Goal: Task Accomplishment & Management: Manage account settings

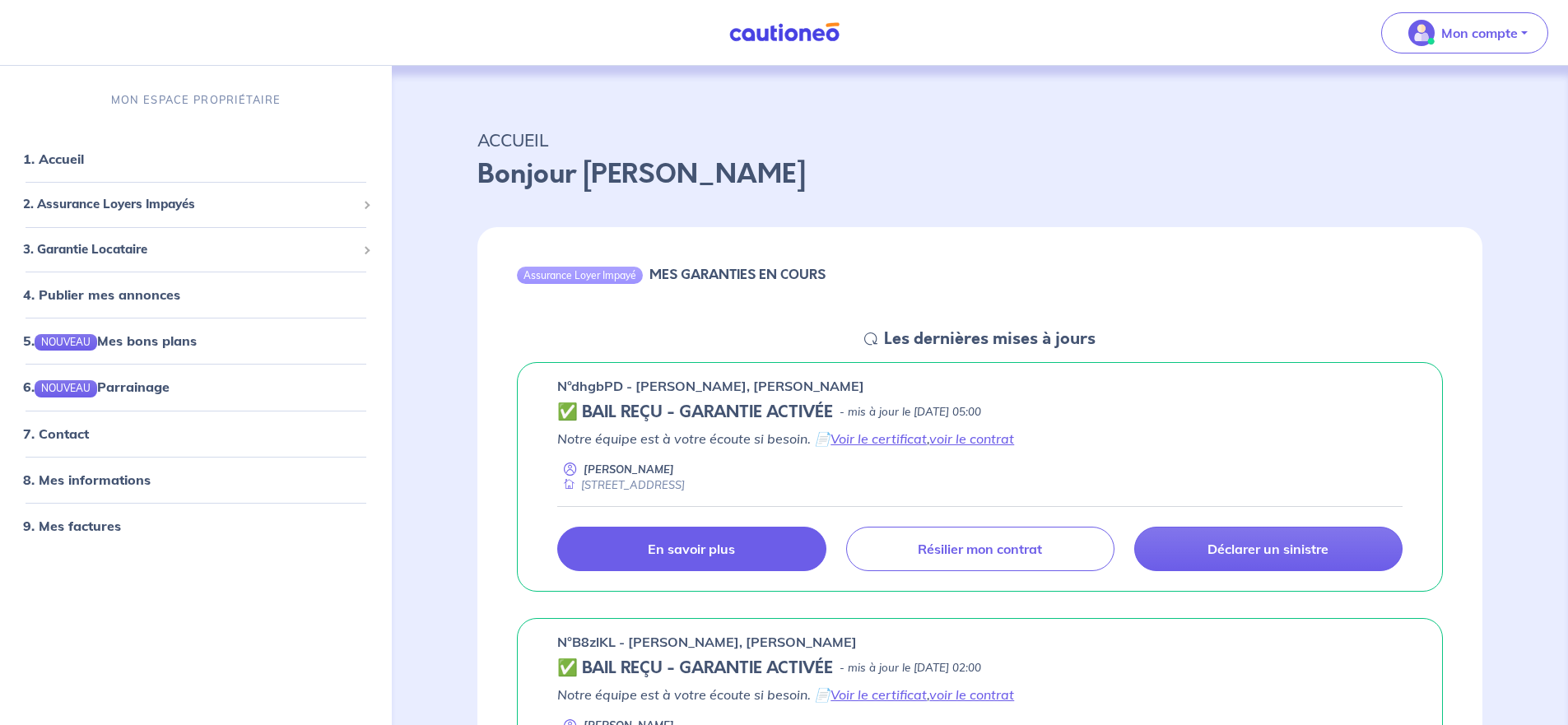
click at [713, 549] on p "En savoir plus" at bounding box center [692, 549] width 88 height 17
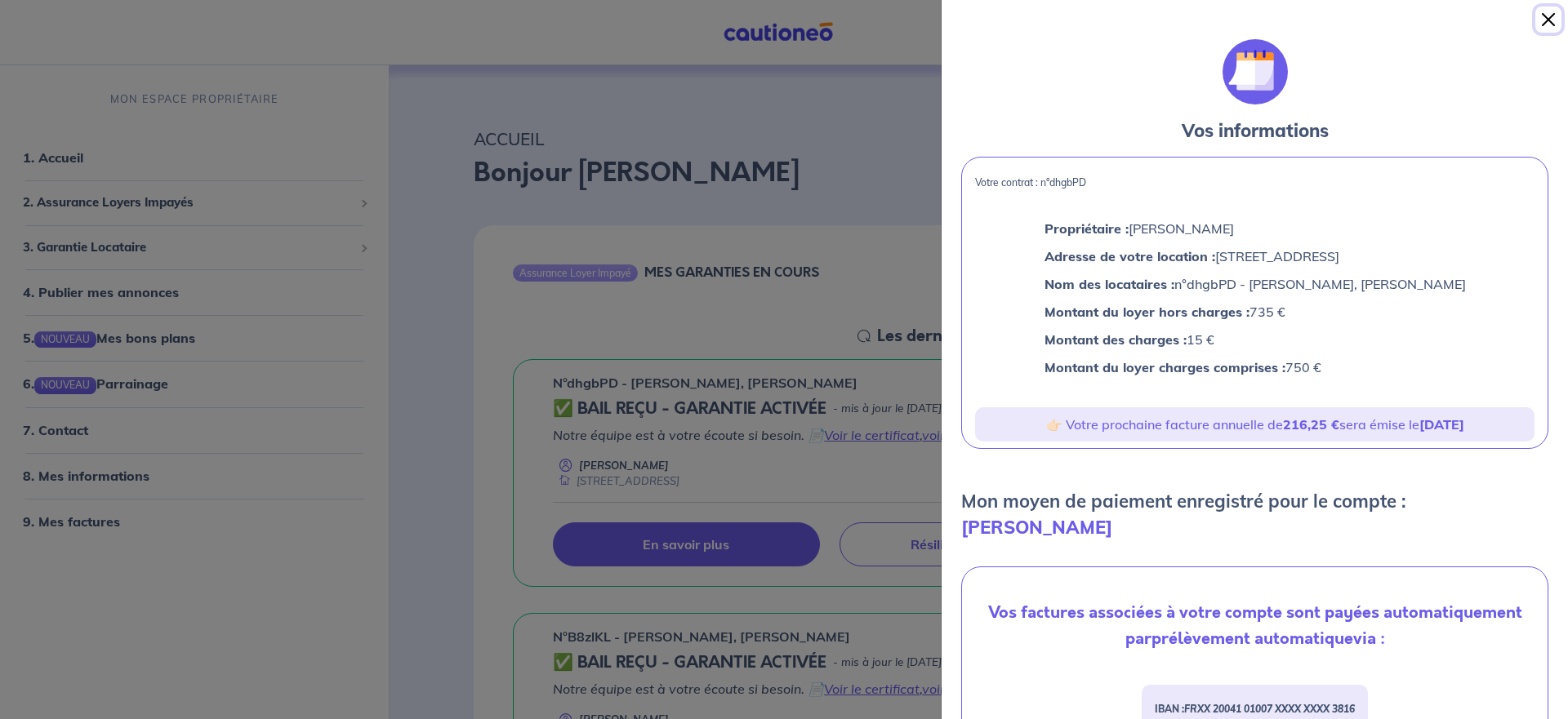
click at [1545, 20] on button "Close" at bounding box center [1548, 20] width 26 height 26
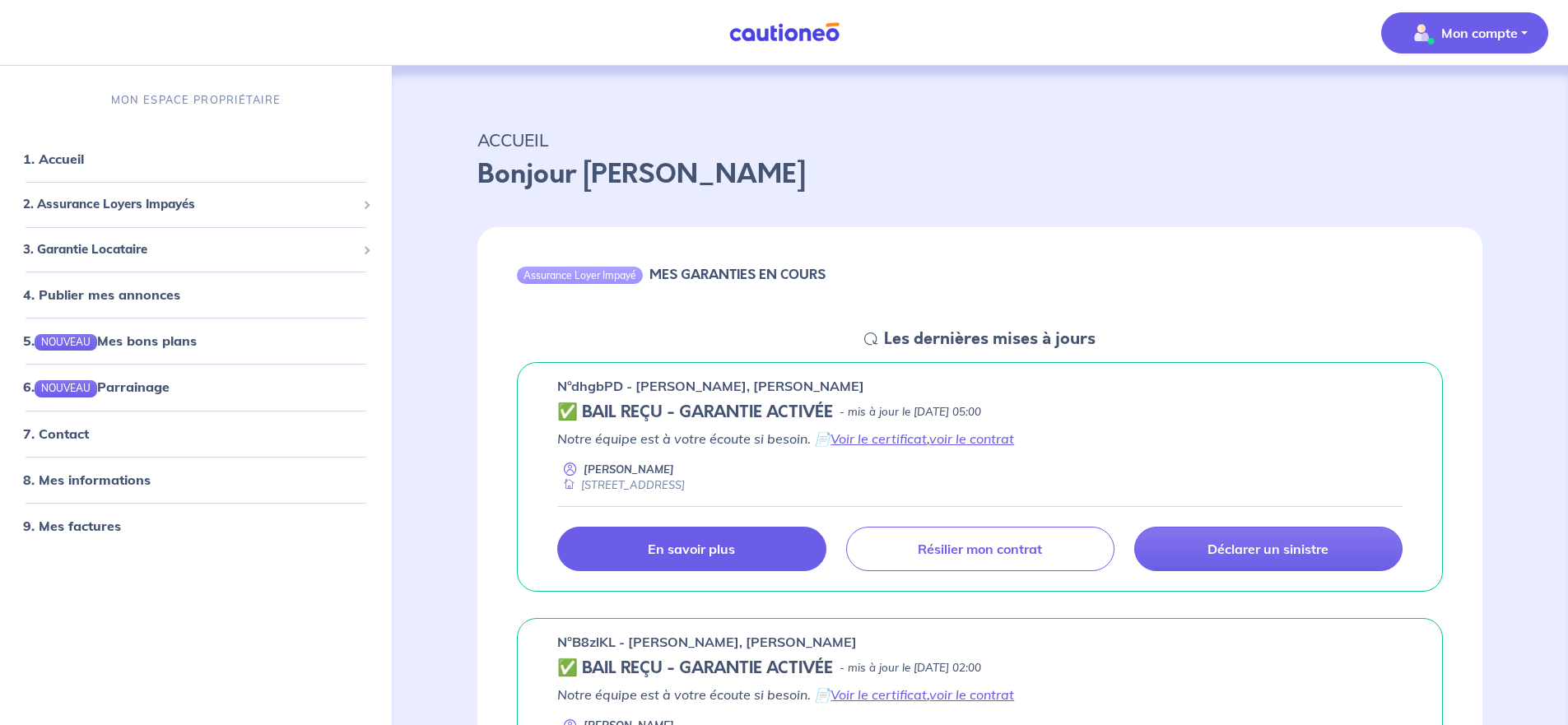
click at [1479, 32] on p "Mon compte" at bounding box center [1479, 32] width 76 height 20
click at [1446, 103] on link "Mes informations" at bounding box center [1448, 102] width 132 height 26
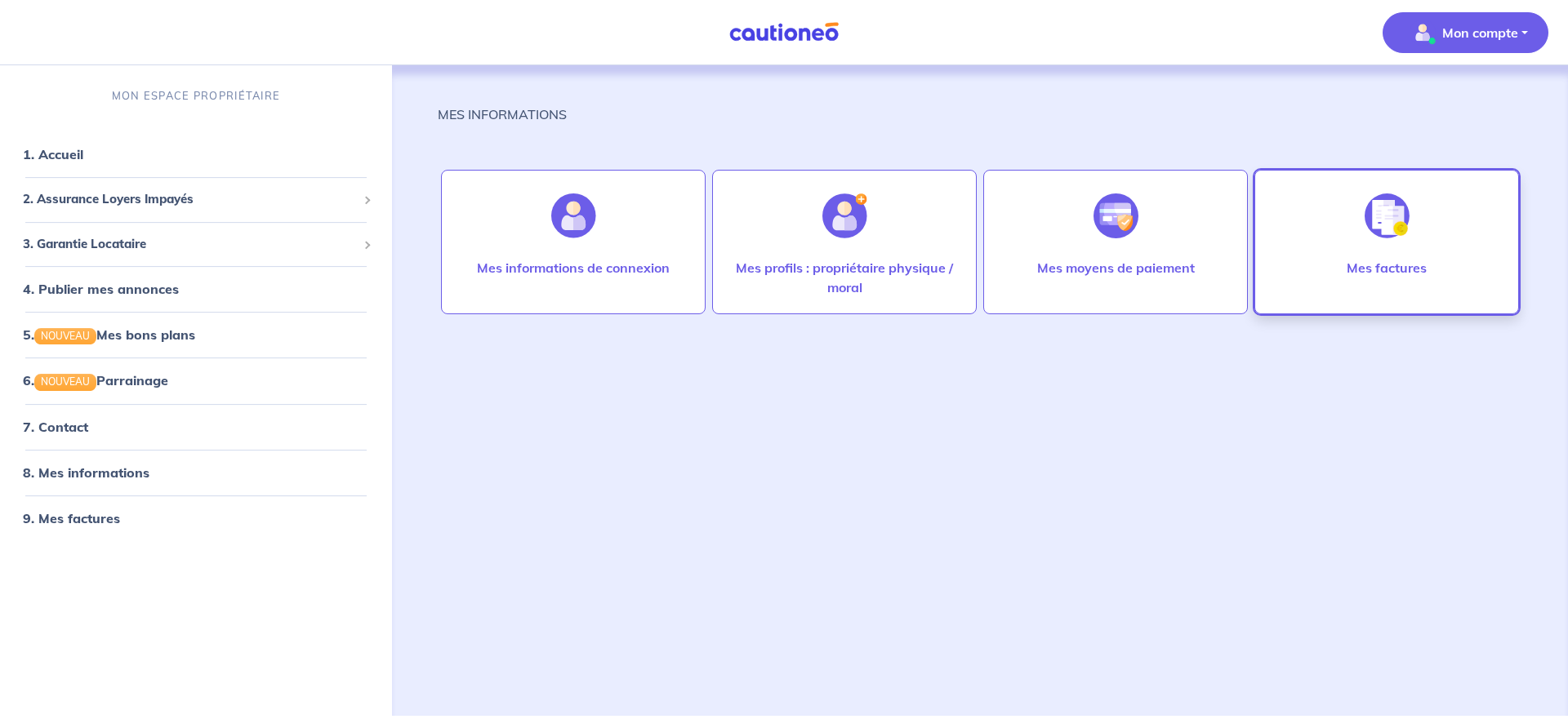
click at [1389, 221] on img at bounding box center [1387, 216] width 45 height 45
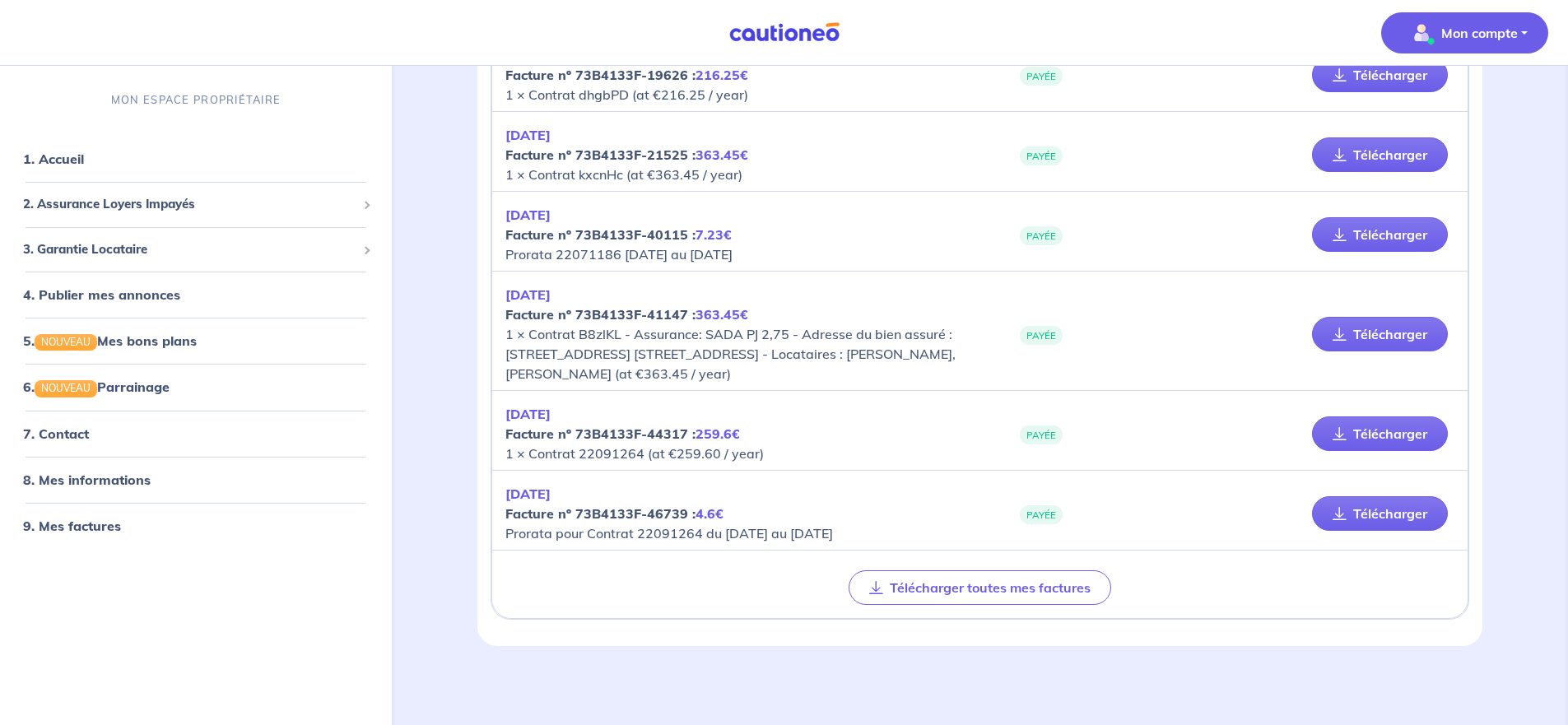
scroll to position [1311, 0]
click at [996, 583] on button "Télécharger toutes mes factures" at bounding box center [980, 587] width 263 height 34
click at [983, 582] on button "Télécharger toutes mes factures" at bounding box center [980, 587] width 263 height 34
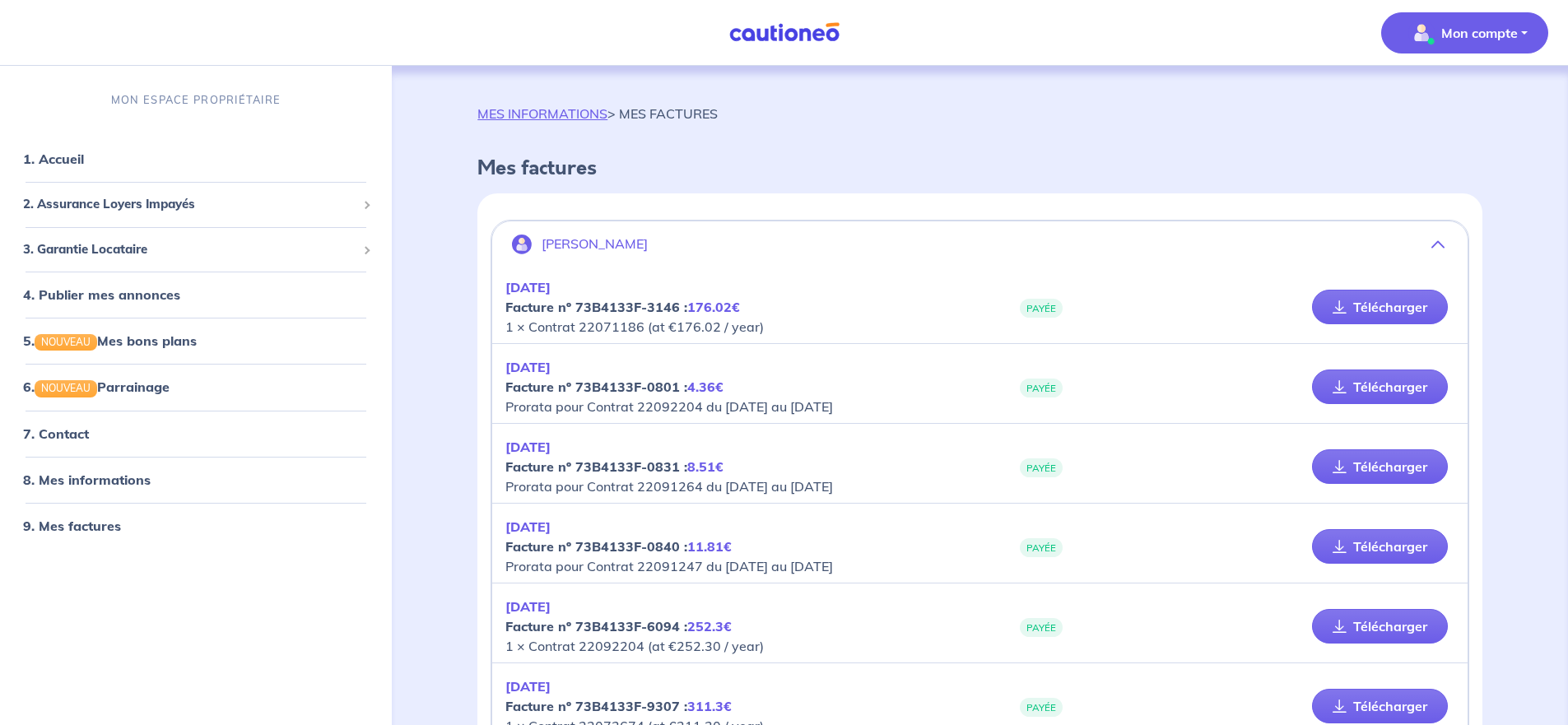
scroll to position [0, 0]
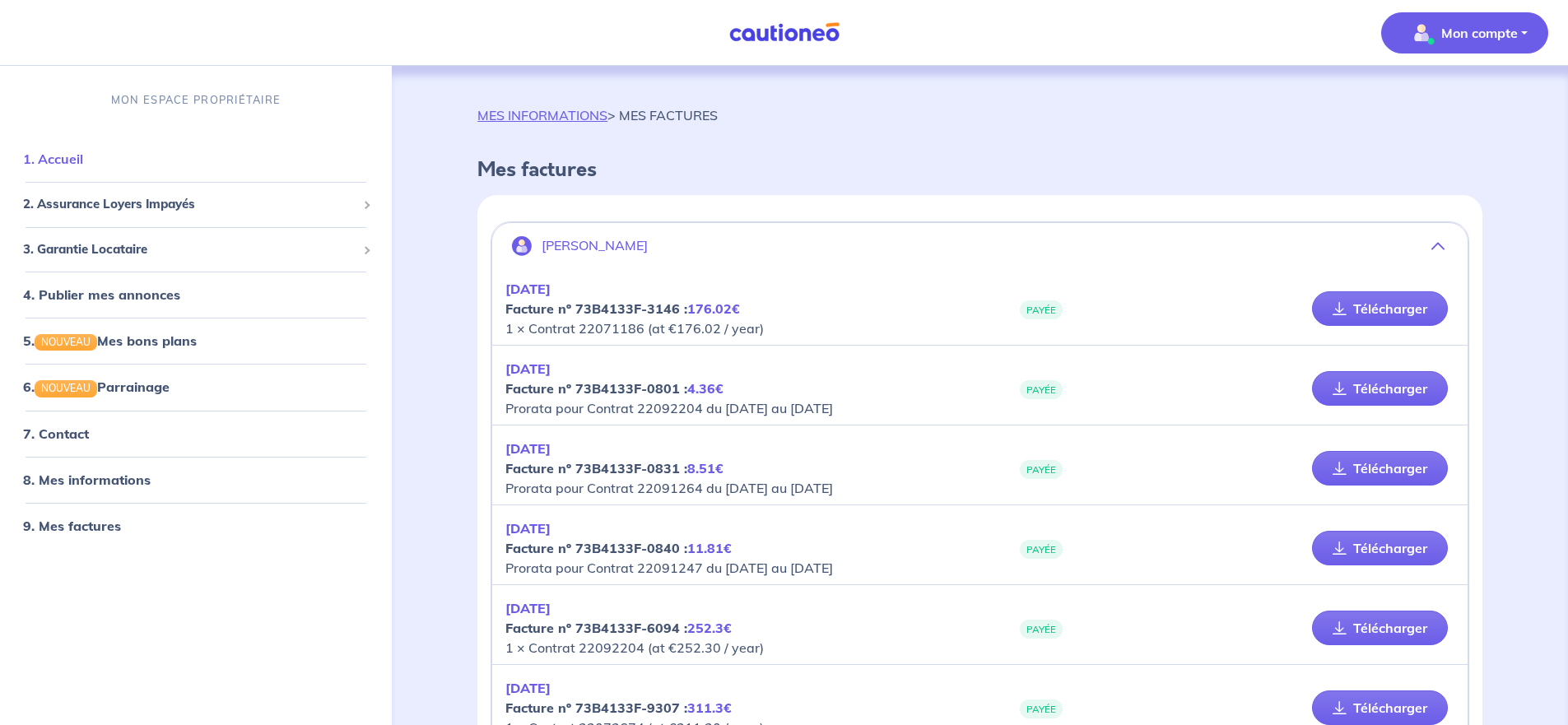
click at [62, 157] on link "1. Accueil" at bounding box center [53, 159] width 60 height 17
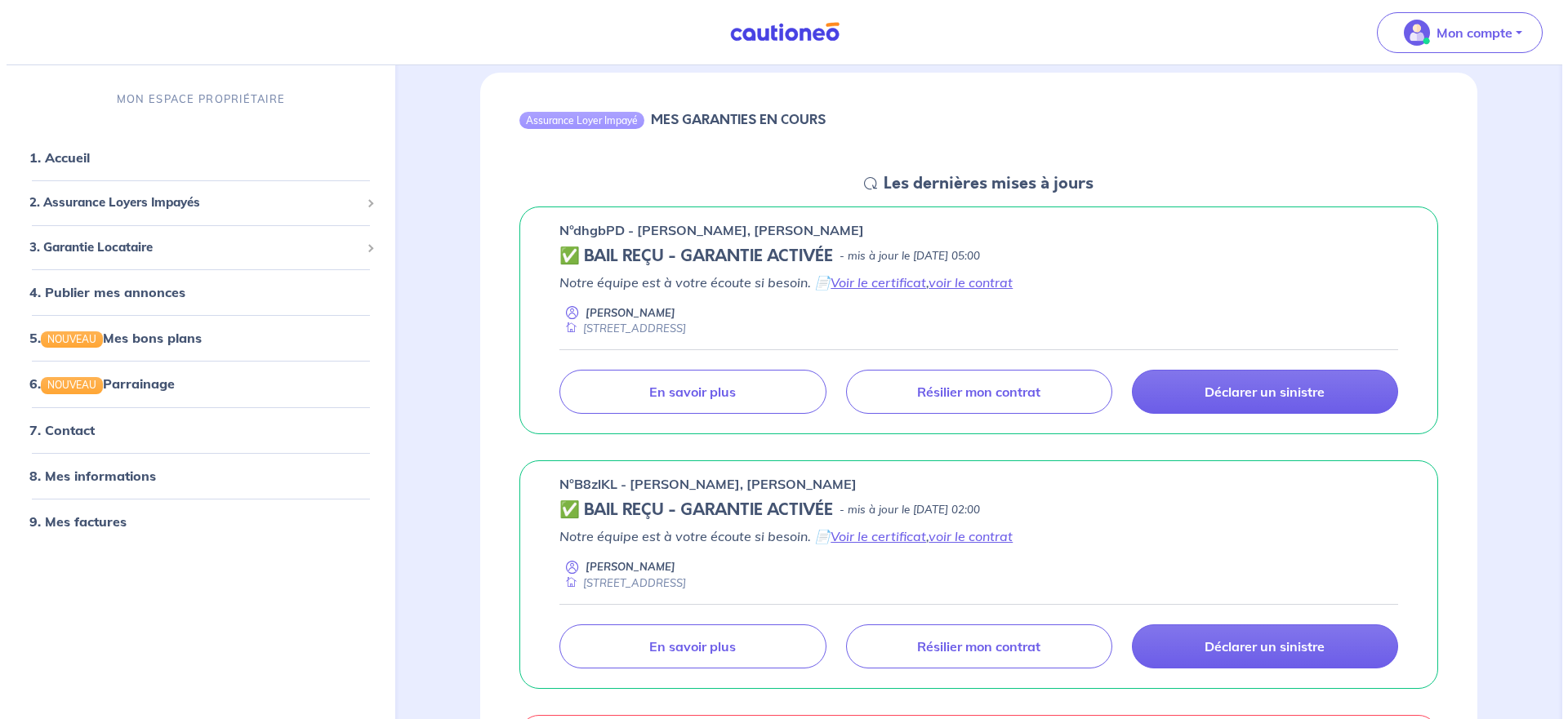
scroll to position [163, 0]
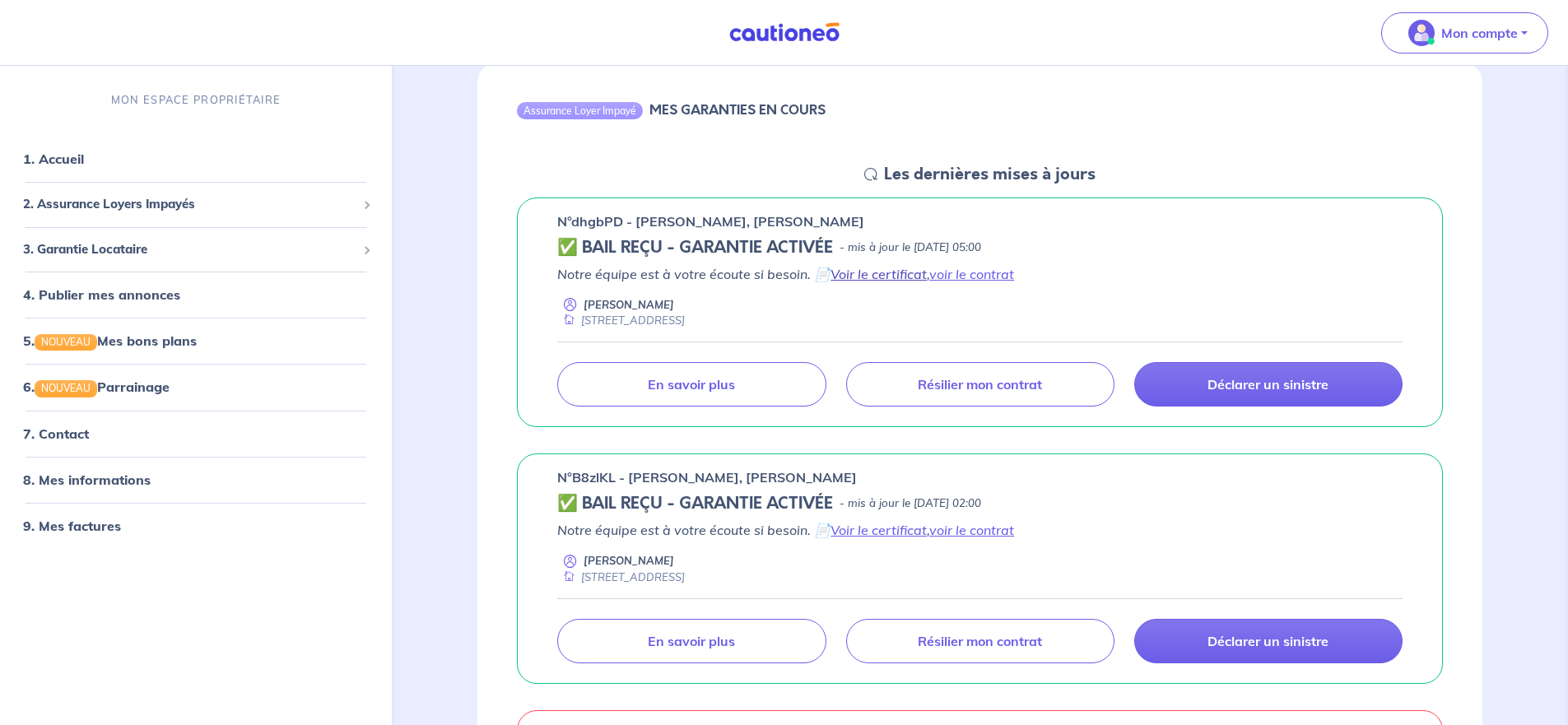
click at [905, 272] on link "Voir le certificat" at bounding box center [879, 274] width 96 height 17
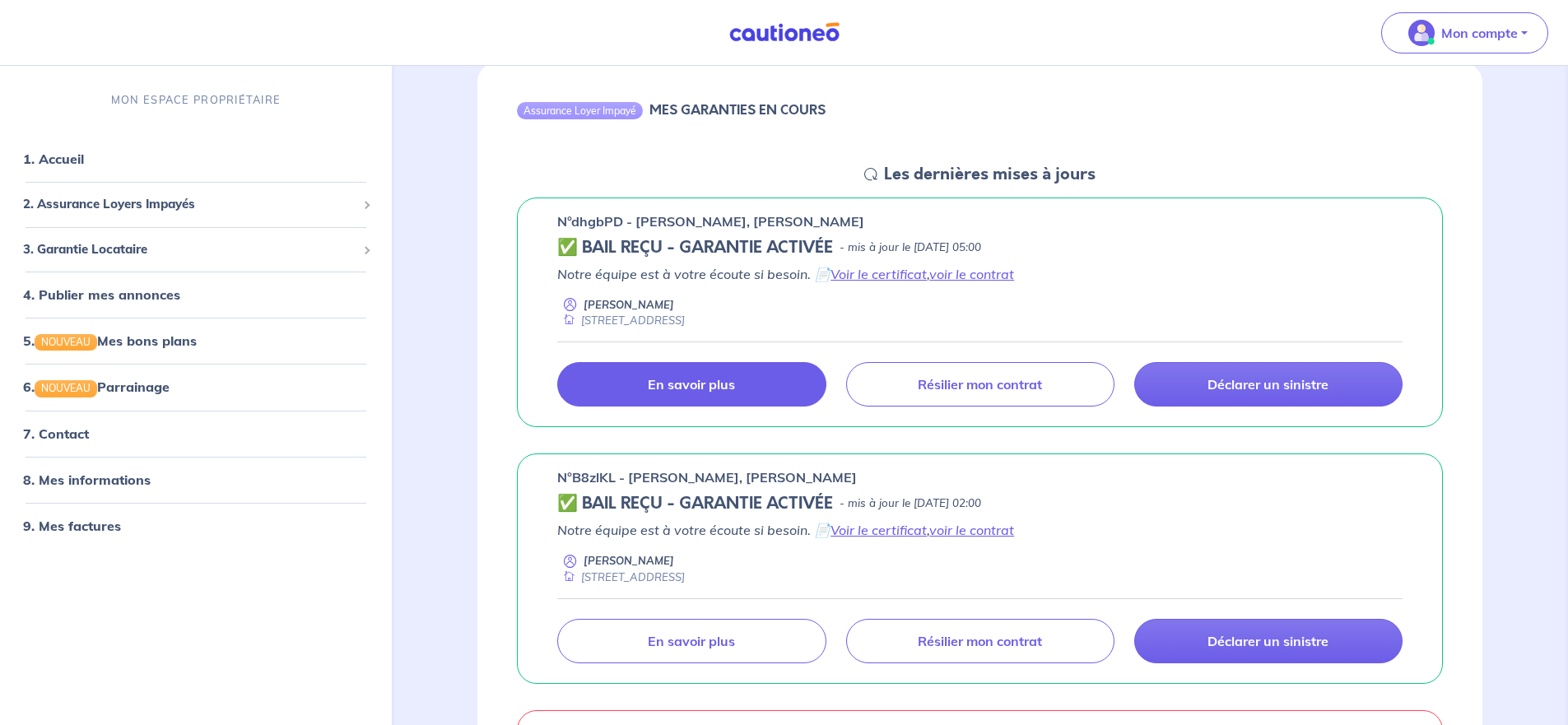
click at [735, 382] on p "En savoir plus" at bounding box center [692, 384] width 88 height 17
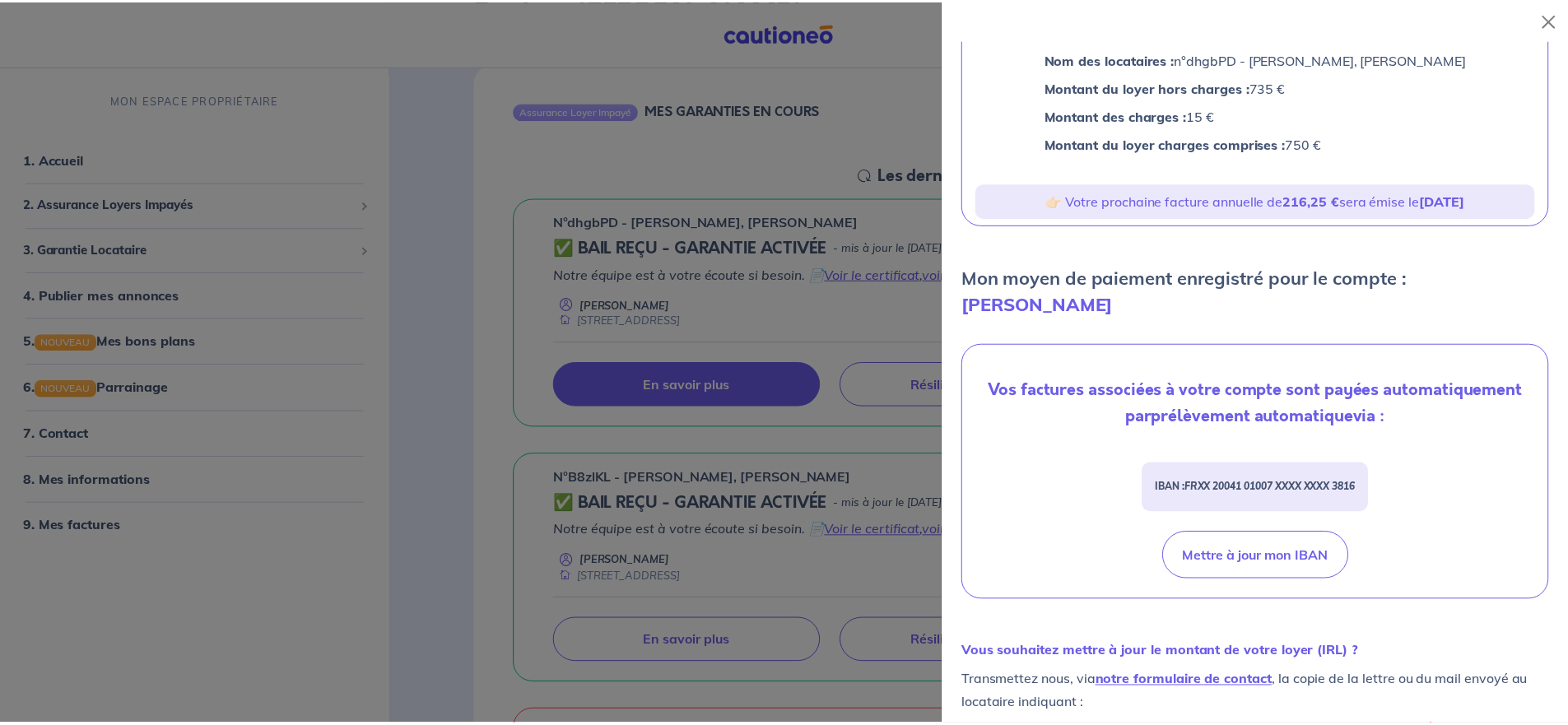
scroll to position [359, 0]
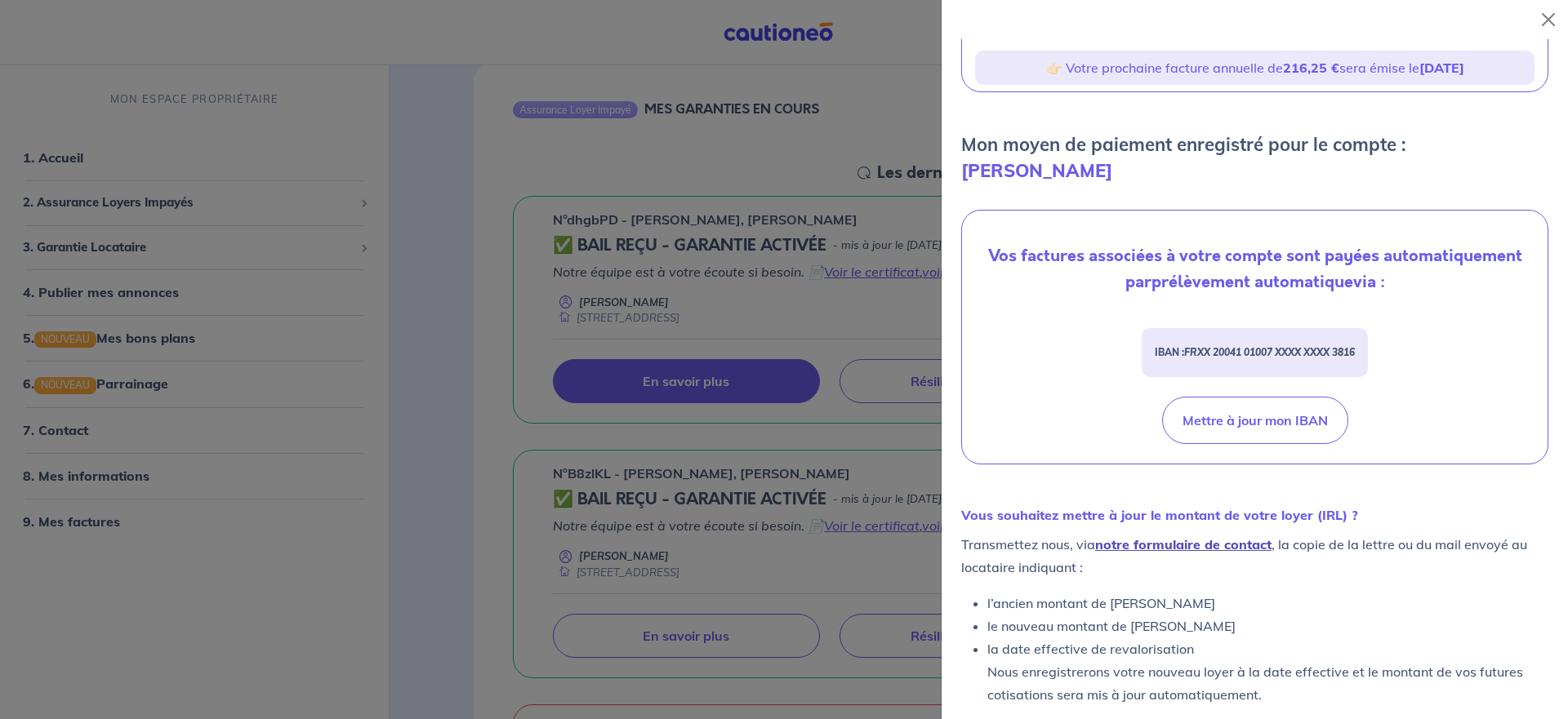
click at [1176, 536] on link "notre formulaire de contact" at bounding box center [1183, 544] width 177 height 17
click at [1550, 18] on button "Close" at bounding box center [1548, 20] width 26 height 26
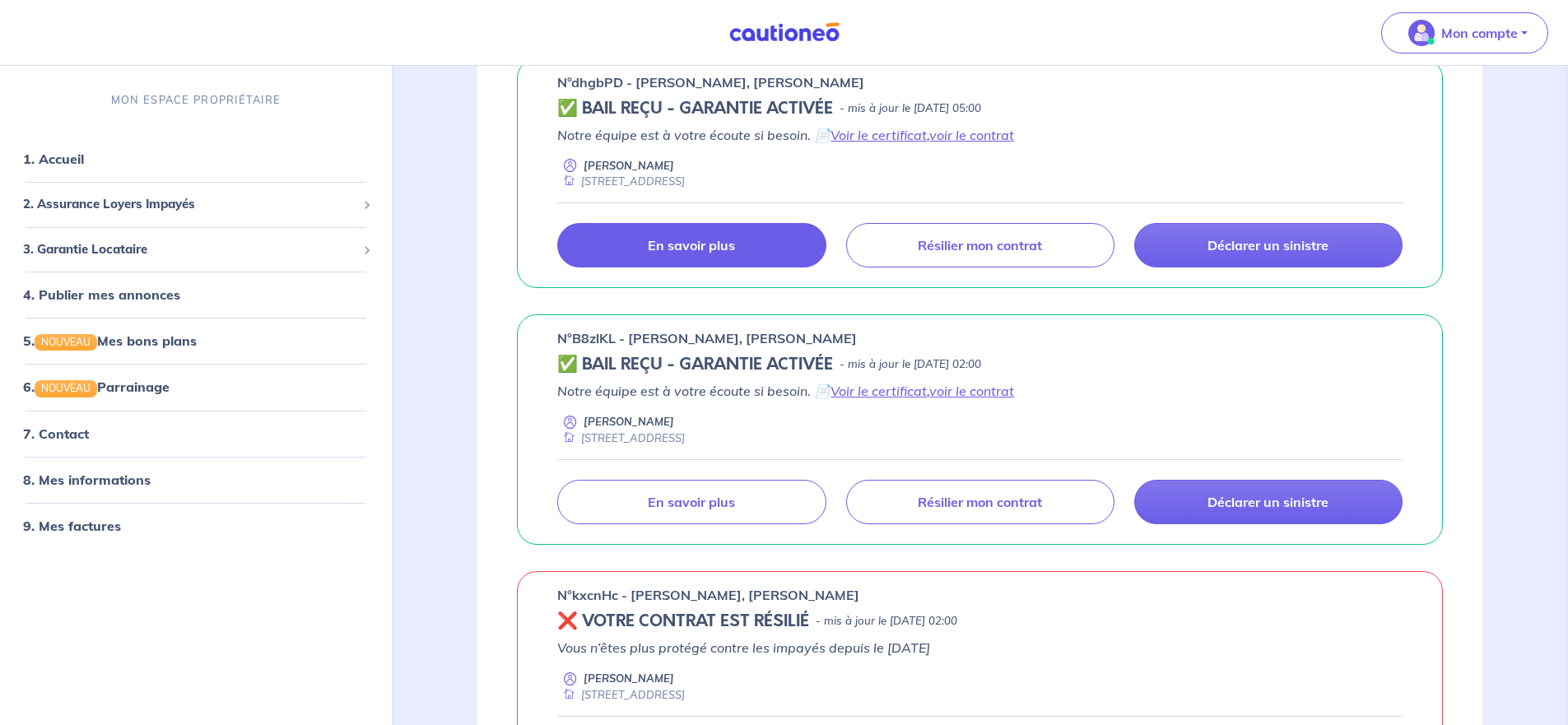
scroll to position [247, 0]
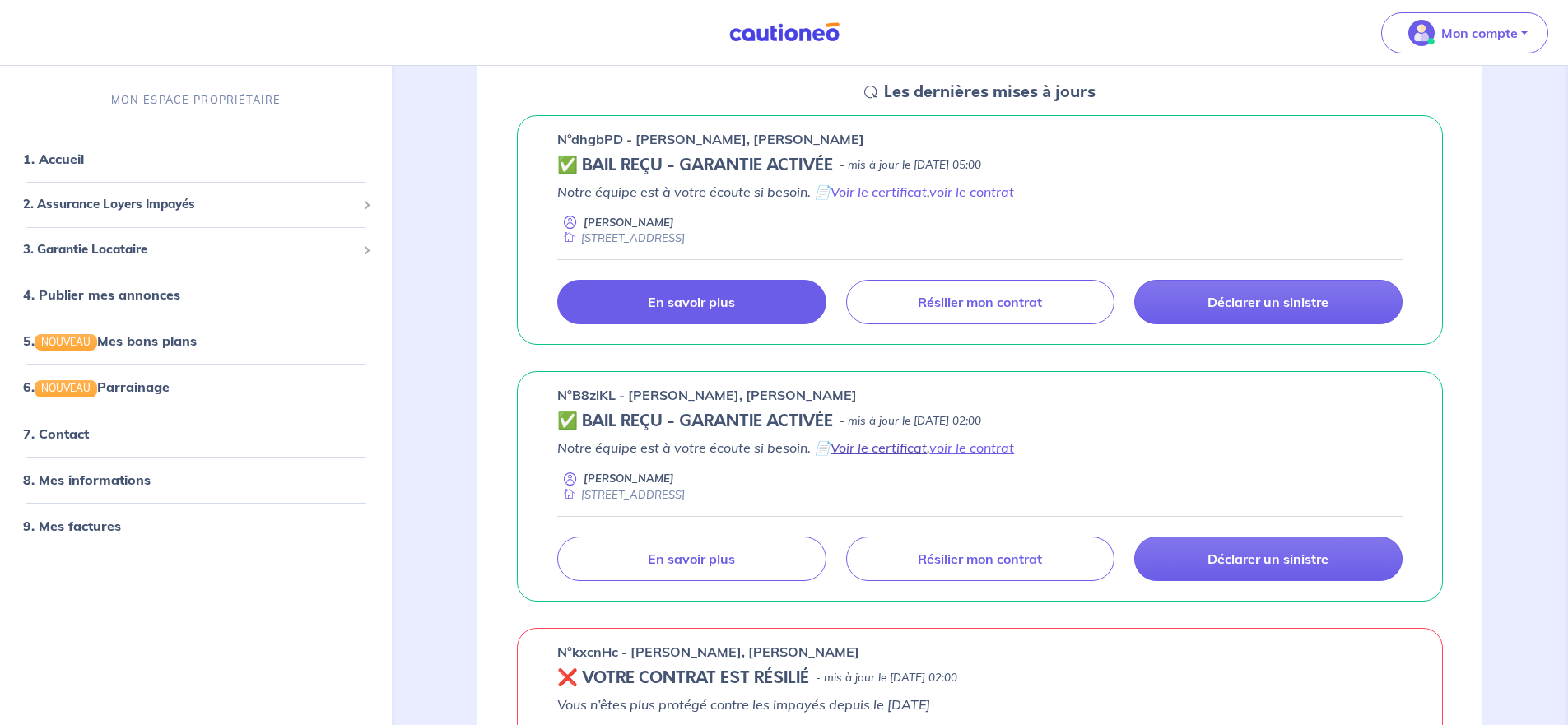
click at [921, 451] on link "Voir le certificat" at bounding box center [879, 447] width 96 height 17
click at [1504, 26] on p "Mon compte" at bounding box center [1479, 32] width 76 height 20
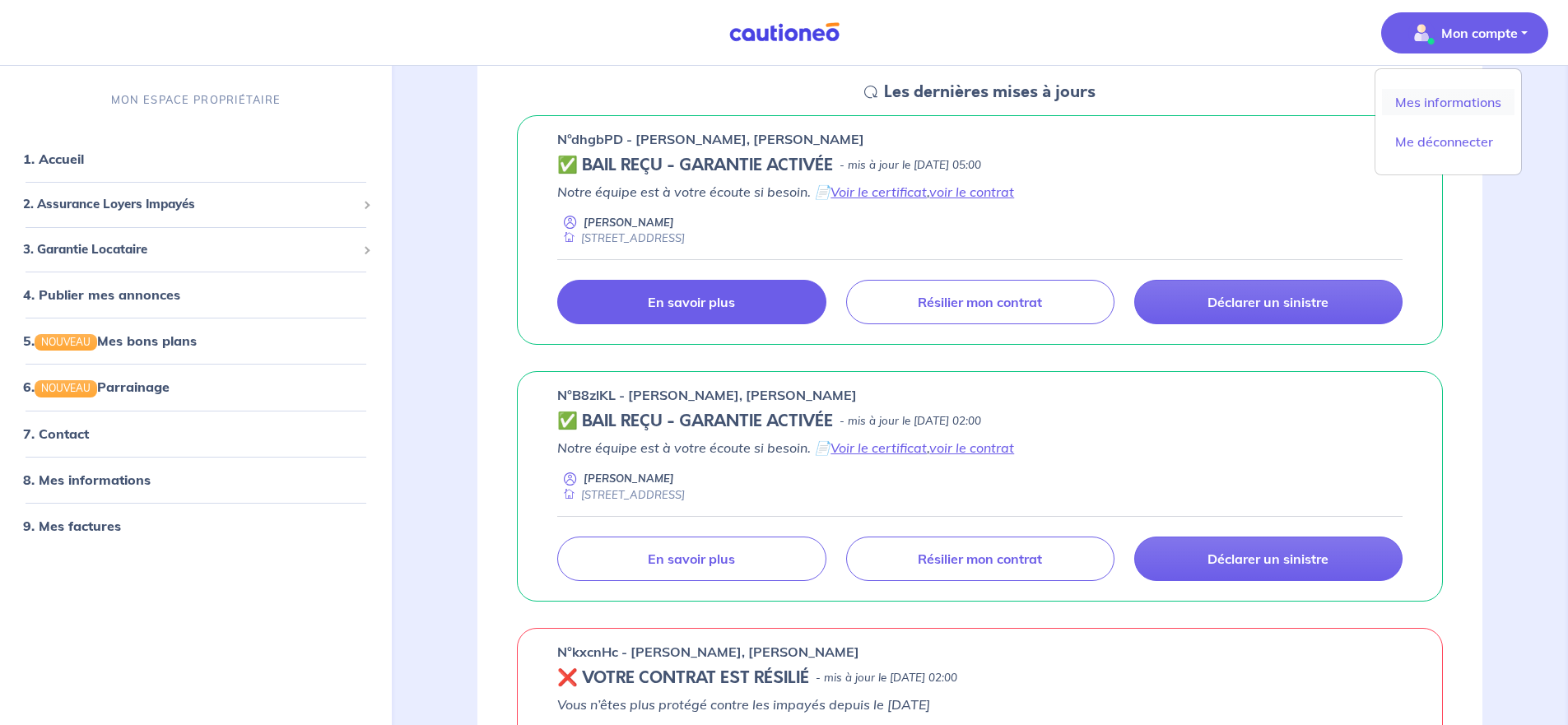
click at [1448, 96] on link "Mes informations" at bounding box center [1448, 102] width 132 height 26
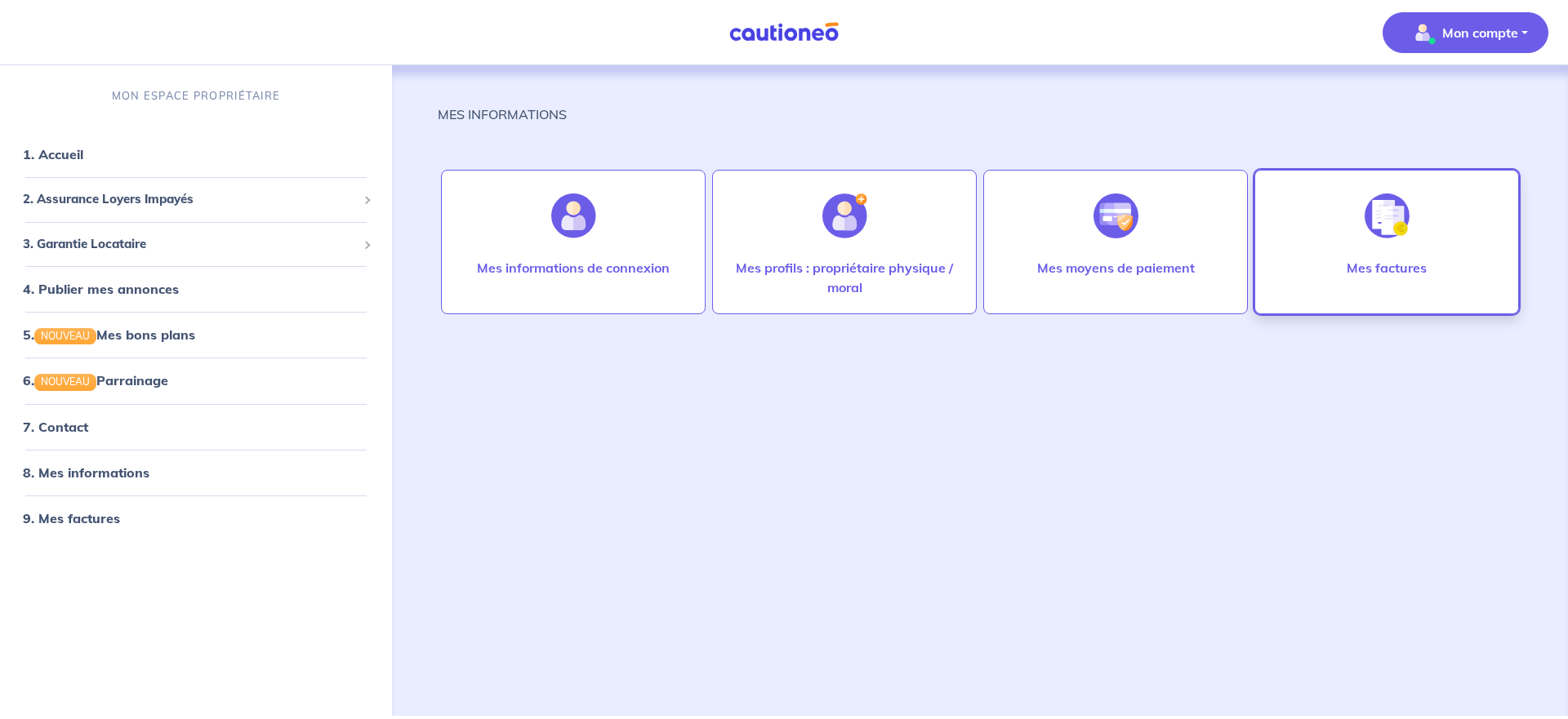
click at [1379, 264] on p "Mes factures" at bounding box center [1387, 268] width 80 height 20
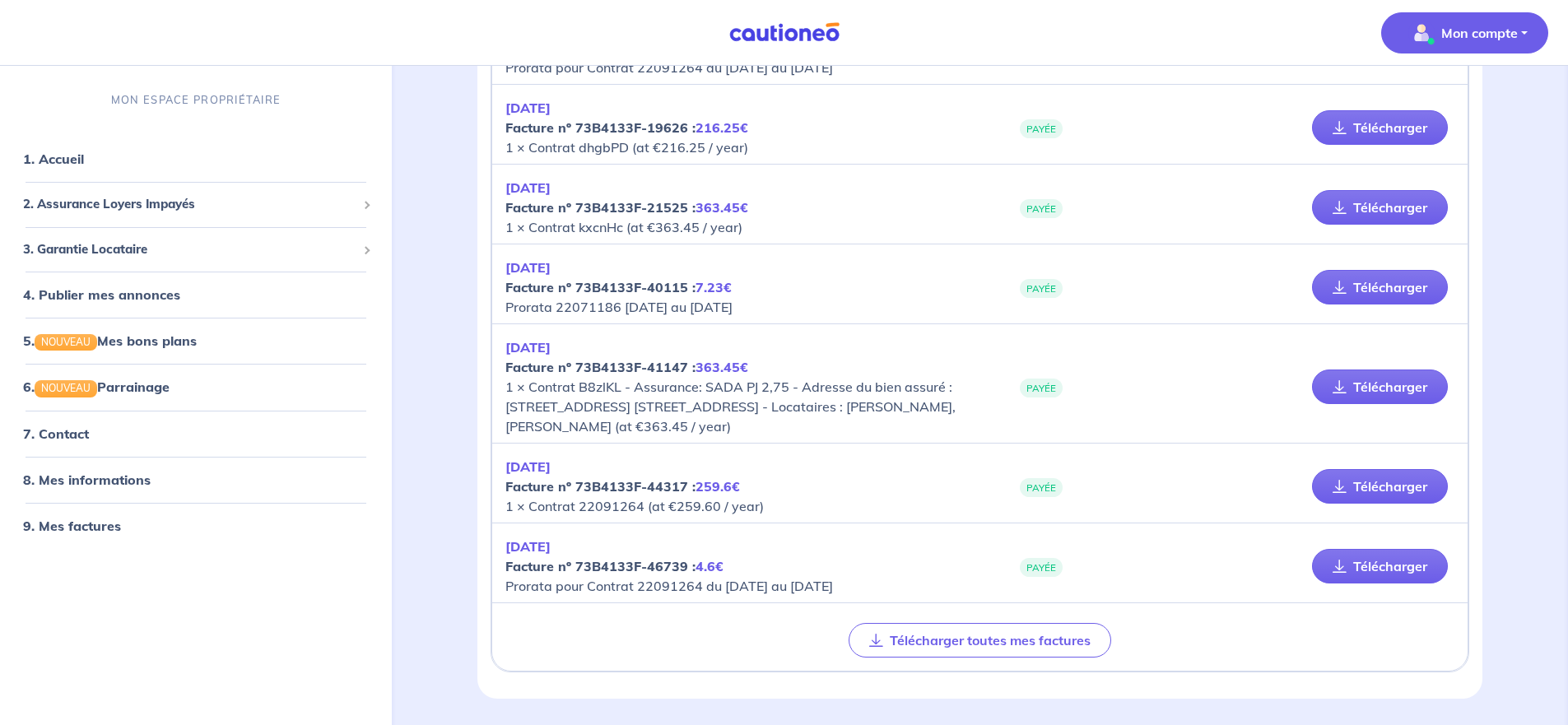
scroll to position [1235, 0]
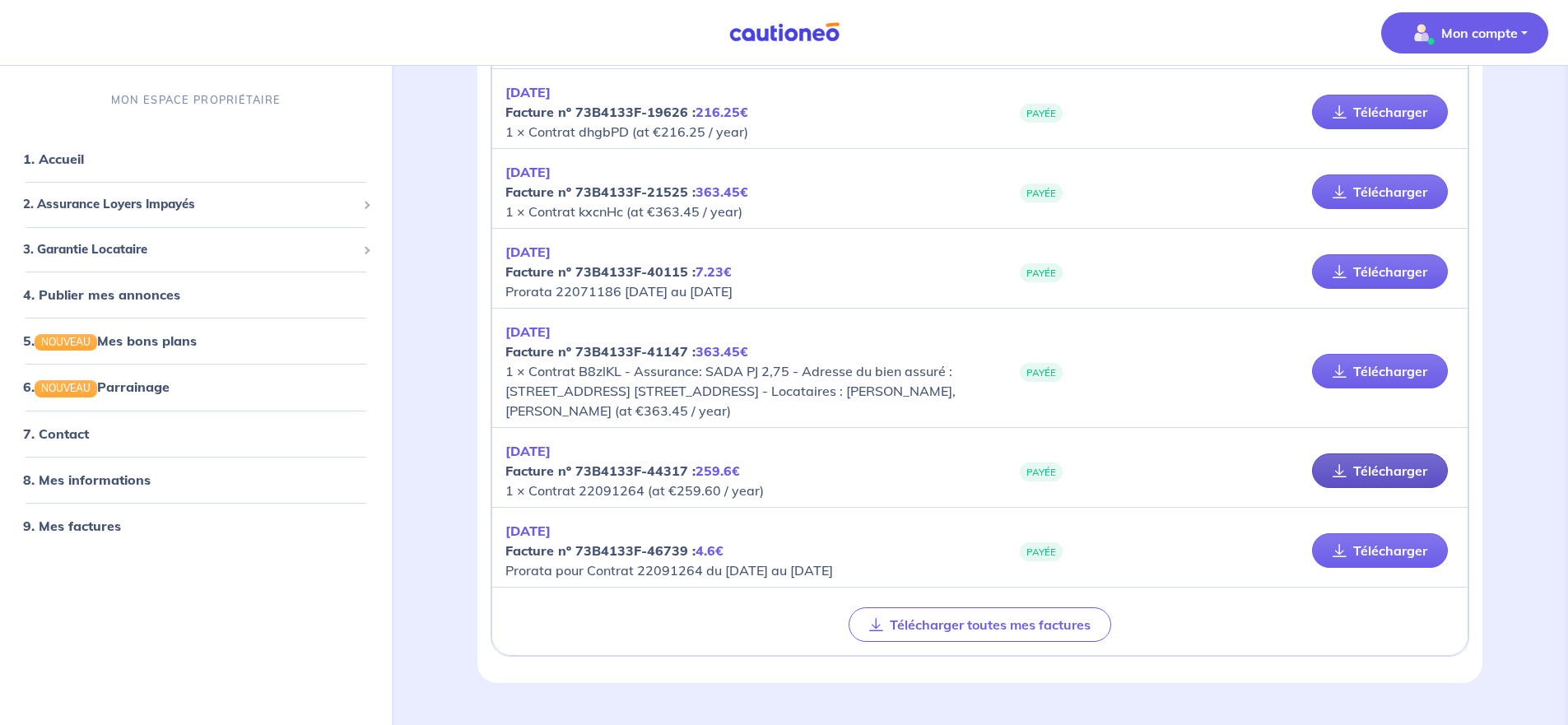
click at [1380, 488] on link "Télécharger" at bounding box center [1380, 470] width 136 height 34
click at [1366, 388] on link "Télécharger" at bounding box center [1380, 371] width 136 height 34
click at [1462, 33] on p "Mon compte" at bounding box center [1479, 32] width 76 height 20
click at [1407, 142] on link "Me déconnecter" at bounding box center [1448, 141] width 132 height 26
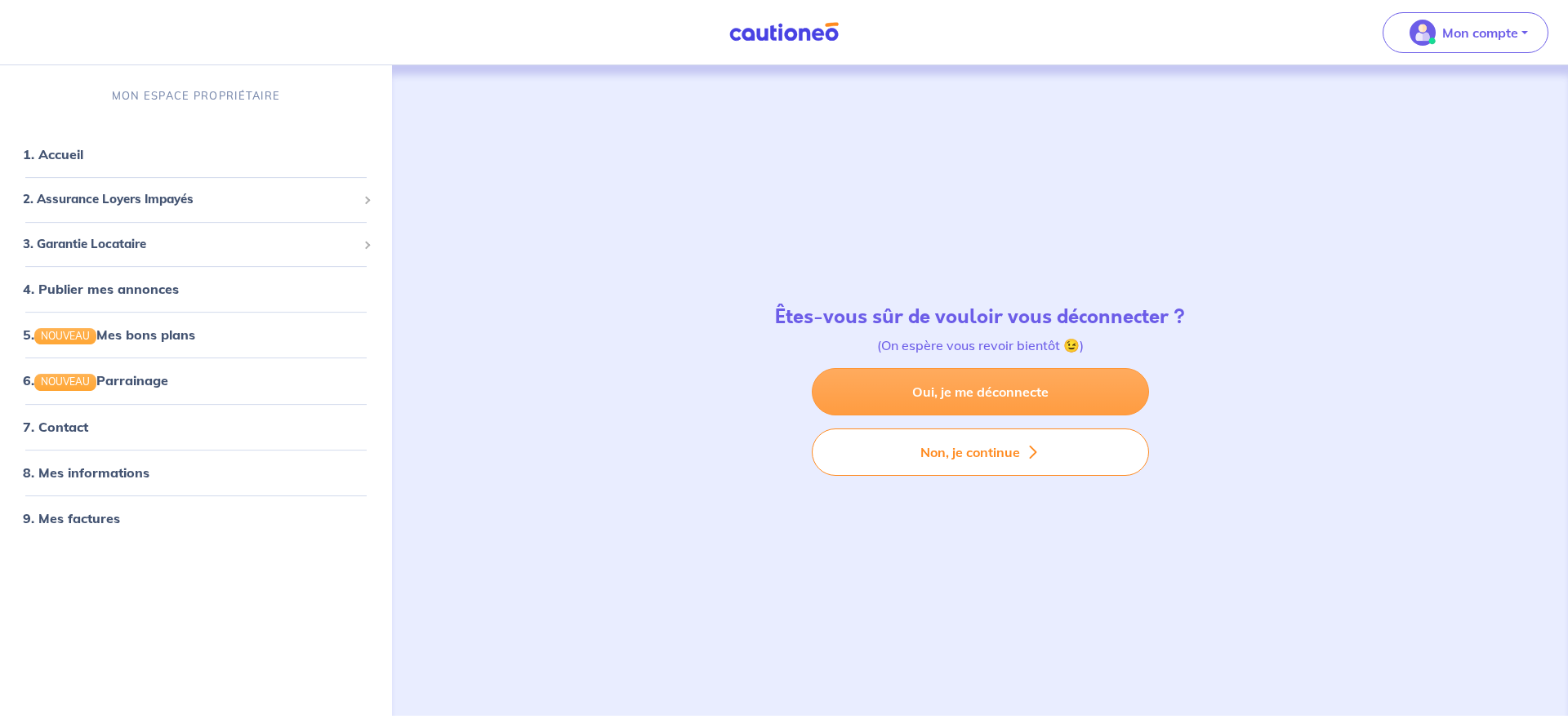
click at [951, 388] on link "Oui, je me déconnecte" at bounding box center [980, 392] width 337 height 47
